Goal: Book appointment/travel/reservation

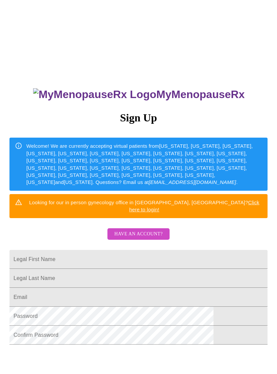
click at [144, 230] on span "Have an account?" at bounding box center [138, 234] width 48 height 8
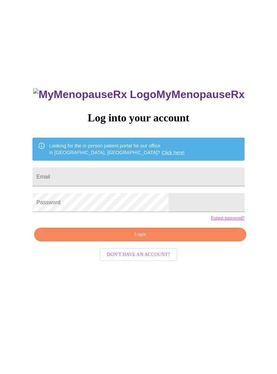
click at [173, 178] on input "Email" at bounding box center [138, 176] width 212 height 19
type input "[EMAIL_ADDRESS][DOMAIN_NAME]"
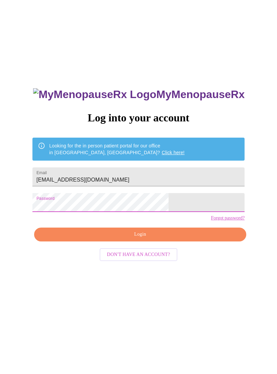
click at [153, 239] on span "Login" at bounding box center [140, 234] width 197 height 8
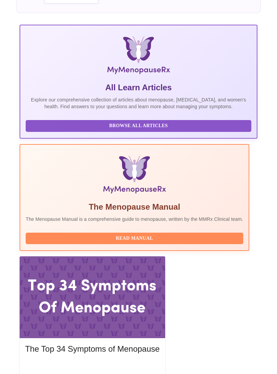
scroll to position [117, 0]
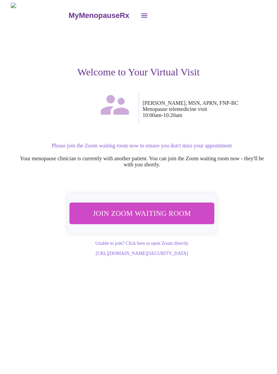
click at [175, 211] on span "Join Zoom Waiting Room" at bounding box center [141, 213] width 127 height 13
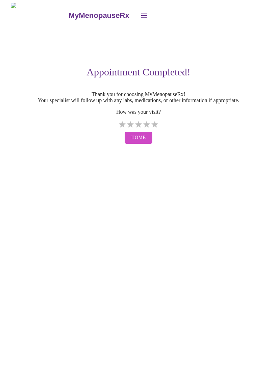
click at [141, 14] on icon "open drawer" at bounding box center [144, 16] width 6 height 4
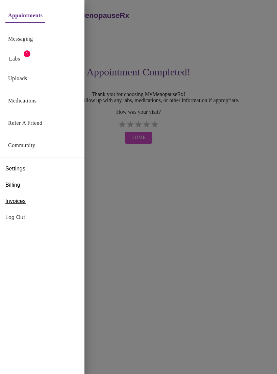
click at [38, 20] on link "Appointments" at bounding box center [25, 15] width 34 height 9
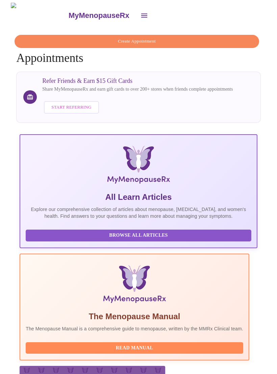
click at [183, 45] on button "Create Appointment" at bounding box center [137, 41] width 245 height 13
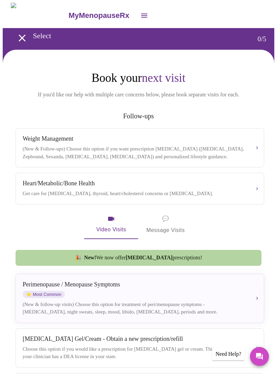
click at [194, 151] on div "(New & Follow-ups) Choose this option if you want prescription [MEDICAL_DATA] (…" at bounding box center [135, 152] width 224 height 15
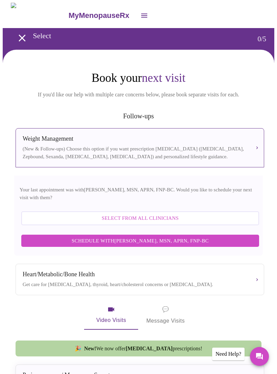
click at [163, 237] on span "Schedule with [PERSON_NAME], MSN, APRN, FNP-BC" at bounding box center [140, 240] width 224 height 9
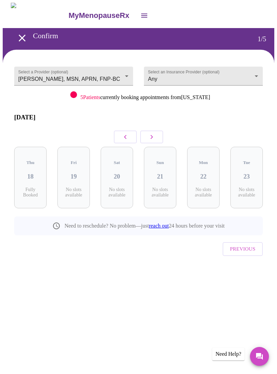
click at [155, 134] on icon "button" at bounding box center [152, 137] width 8 height 8
click at [153, 137] on button "button" at bounding box center [151, 136] width 23 height 13
click at [156, 133] on button "button" at bounding box center [151, 136] width 23 height 13
click at [156, 135] on button "button" at bounding box center [151, 136] width 23 height 13
click at [253, 169] on div "Thu 16 3 Slots Left ( 9 Total)" at bounding box center [246, 178] width 32 height 62
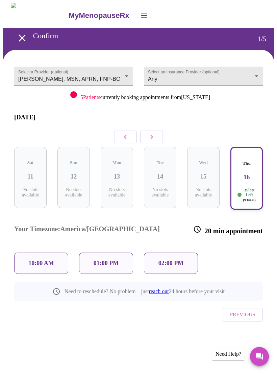
click at [48, 260] on p "10:00 AM" at bounding box center [41, 263] width 26 height 7
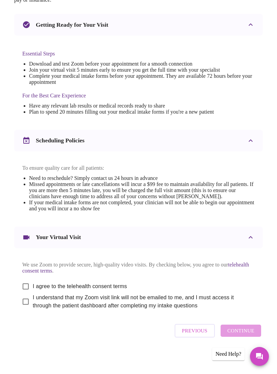
scroll to position [151, 0]
click at [28, 290] on input "I agree to the telehealth consent terms" at bounding box center [26, 286] width 14 height 14
checkbox input "true"
click at [22, 309] on input "I understand that my Zoom visit link will not be emailed to me, and I must acce…" at bounding box center [26, 301] width 14 height 14
checkbox input "true"
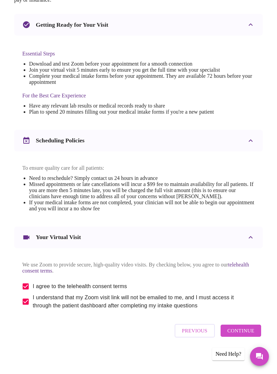
click at [249, 335] on span "Continue" at bounding box center [240, 330] width 27 height 9
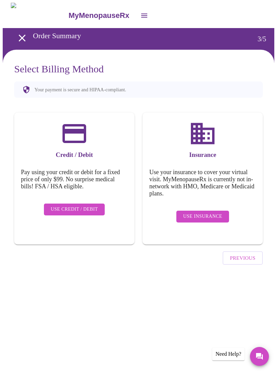
click at [79, 216] on div "Credit / Debit Pay using your credit or debit for a fixed price of only $99. No…" at bounding box center [74, 179] width 120 height 132
click at [79, 207] on span "Use Credit / Debit" at bounding box center [74, 209] width 47 height 8
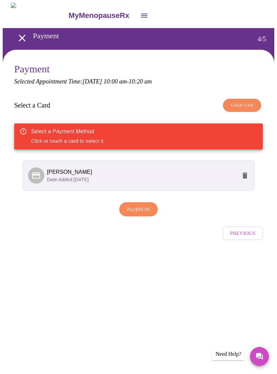
click at [174, 178] on p "Date Added: [DATE]" at bounding box center [142, 179] width 190 height 7
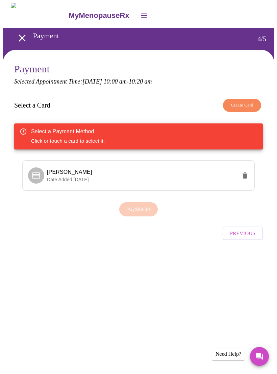
click at [183, 178] on p "Date Added: [DATE]" at bounding box center [142, 179] width 190 height 7
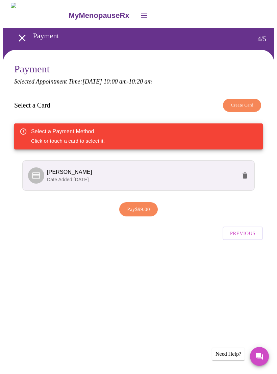
click at [173, 179] on p "Date Added: [DATE]" at bounding box center [142, 179] width 190 height 7
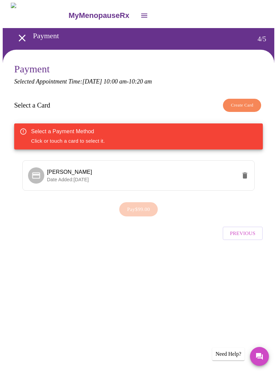
click at [173, 176] on p "Date Added: [DATE]" at bounding box center [142, 179] width 190 height 7
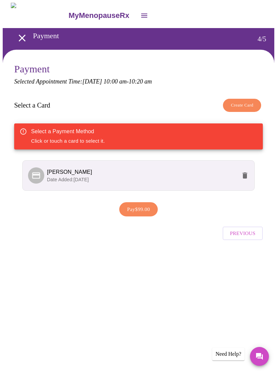
click at [140, 211] on span "Pay $99.00" at bounding box center [138, 209] width 23 height 9
